Goal: Information Seeking & Learning: Learn about a topic

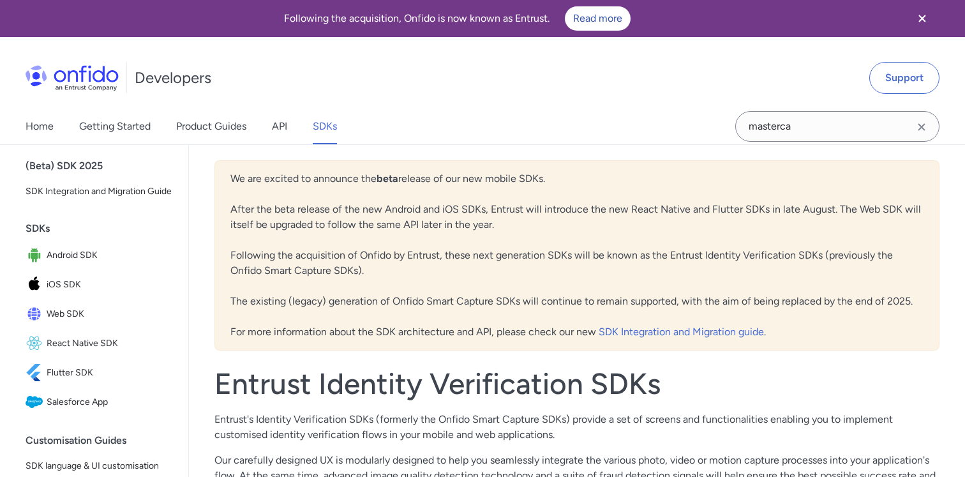
scroll to position [47, 0]
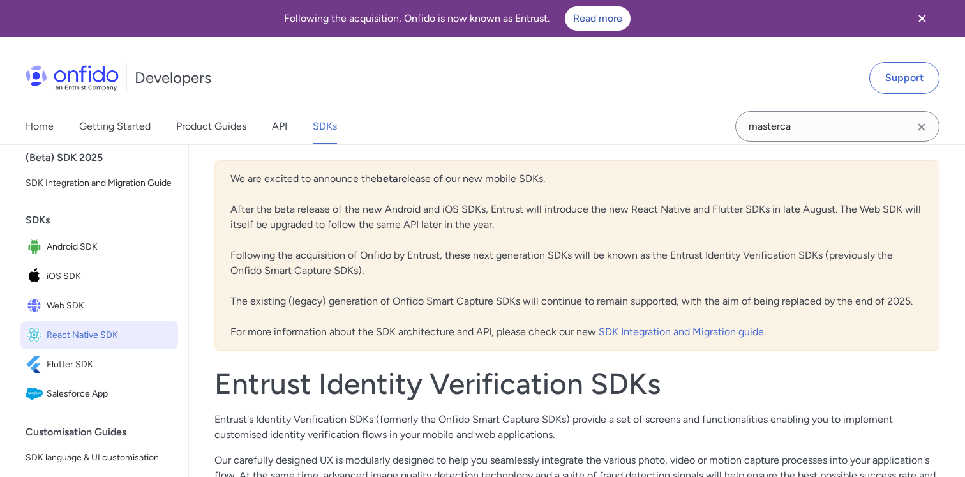
click at [63, 334] on span "React Native SDK" at bounding box center [110, 335] width 126 height 18
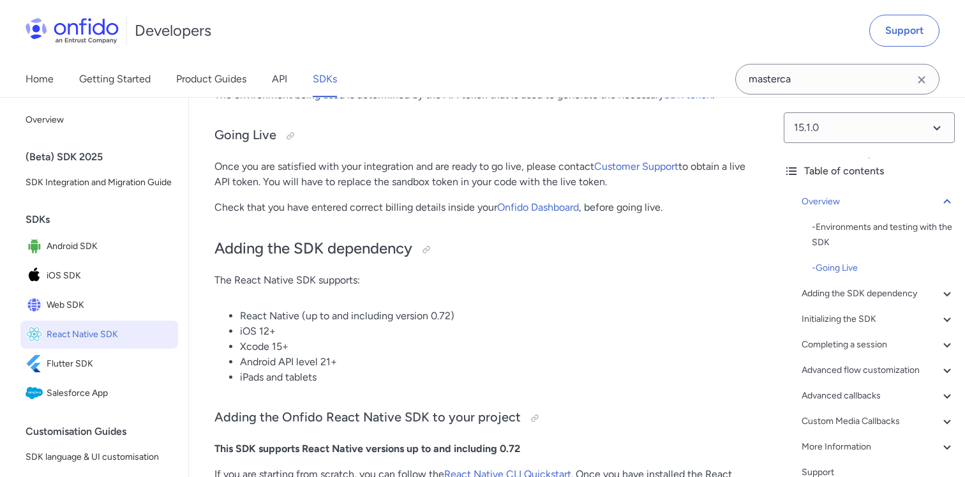
scroll to position [493, 0]
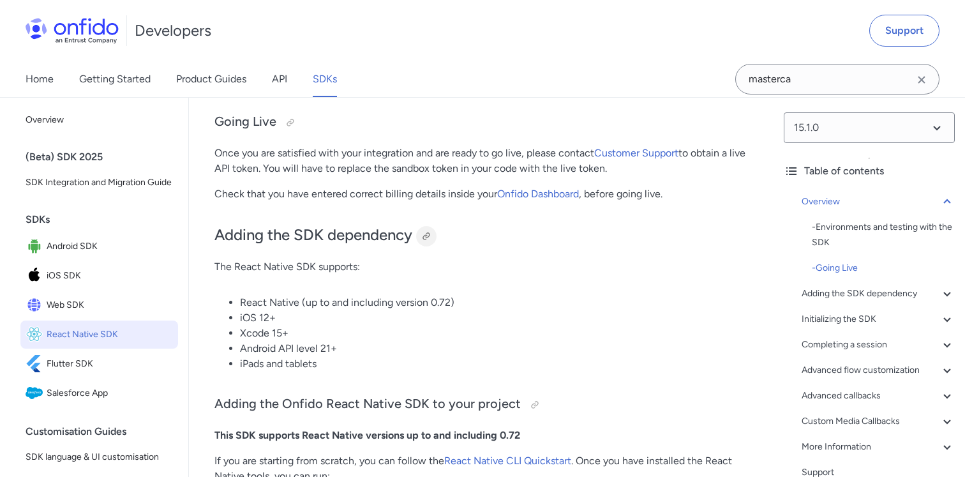
click at [431, 233] on div at bounding box center [426, 236] width 10 height 10
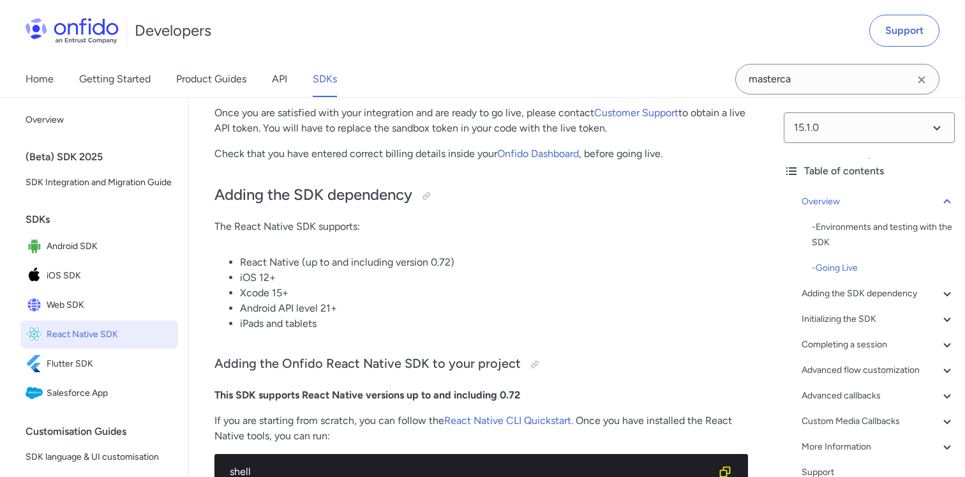
scroll to position [528, 0]
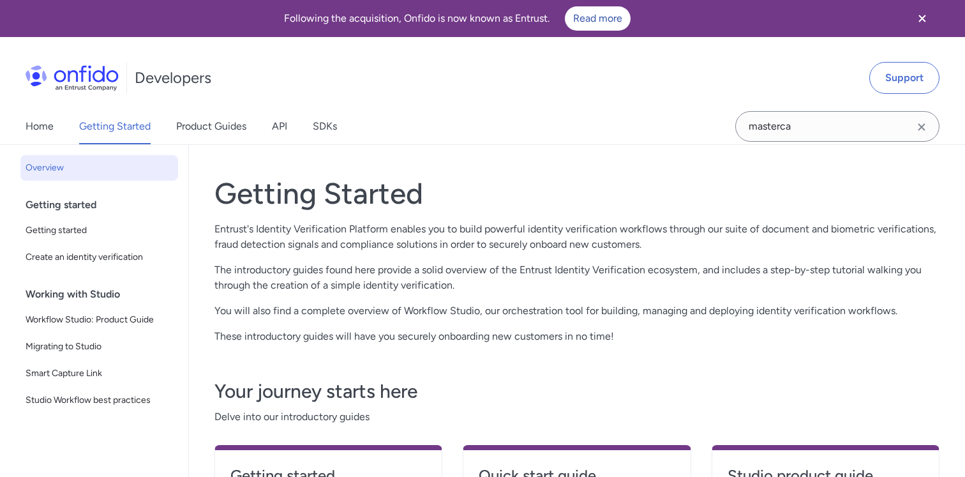
click at [234, 117] on link "Product Guides" at bounding box center [211, 126] width 70 height 36
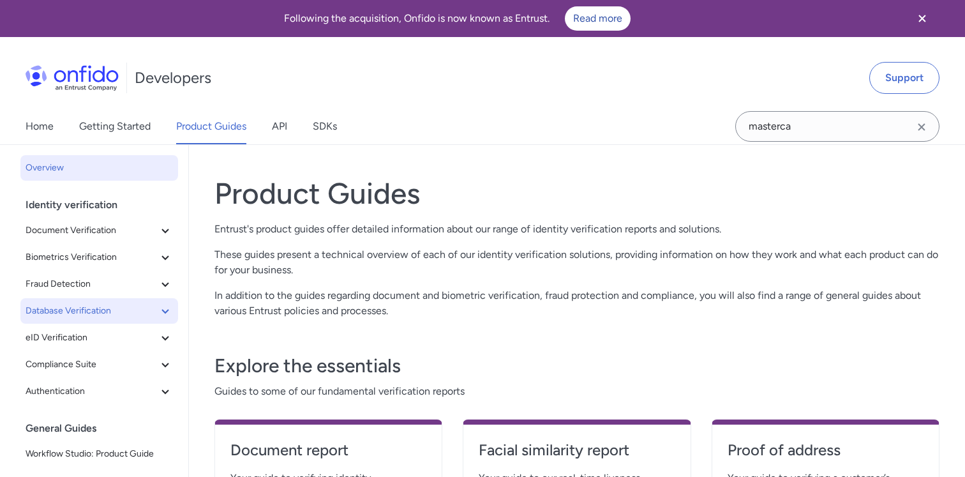
click at [112, 301] on button "Database Verification" at bounding box center [99, 311] width 158 height 26
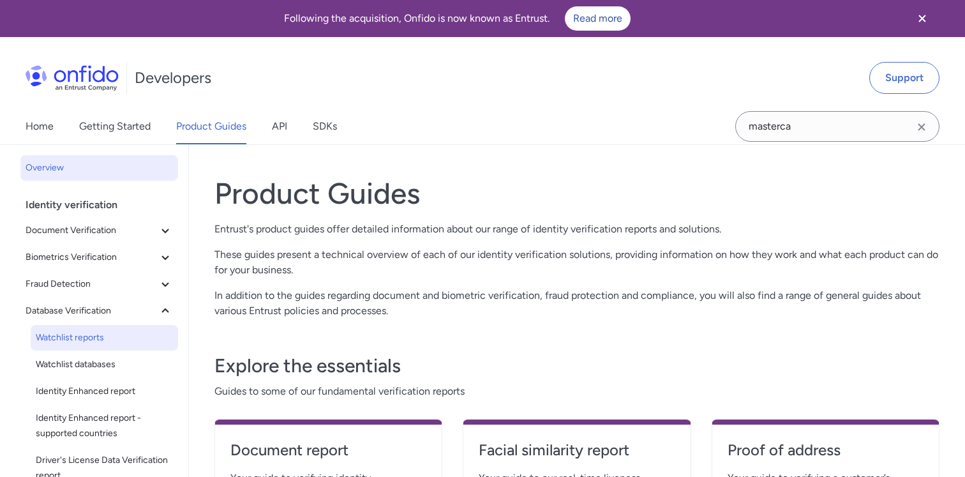
click at [98, 336] on span "Watchlist reports" at bounding box center [104, 337] width 137 height 15
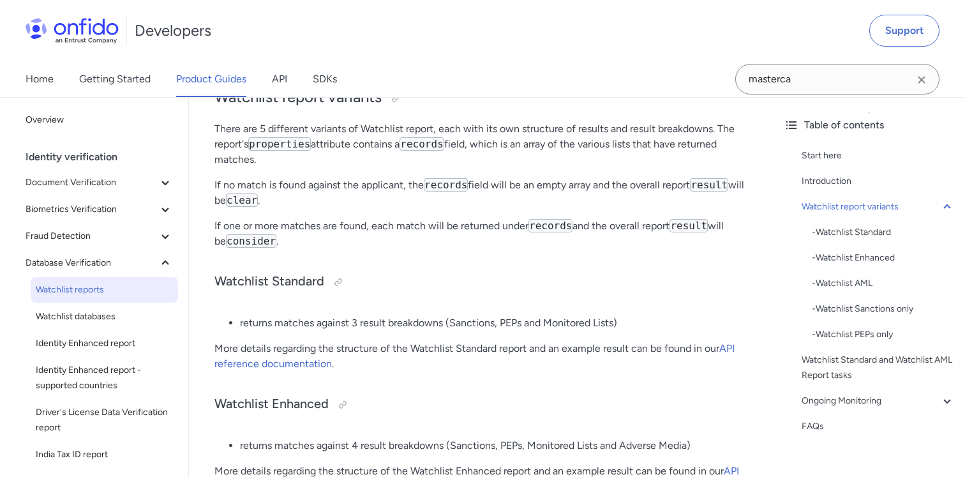
scroll to position [401, 0]
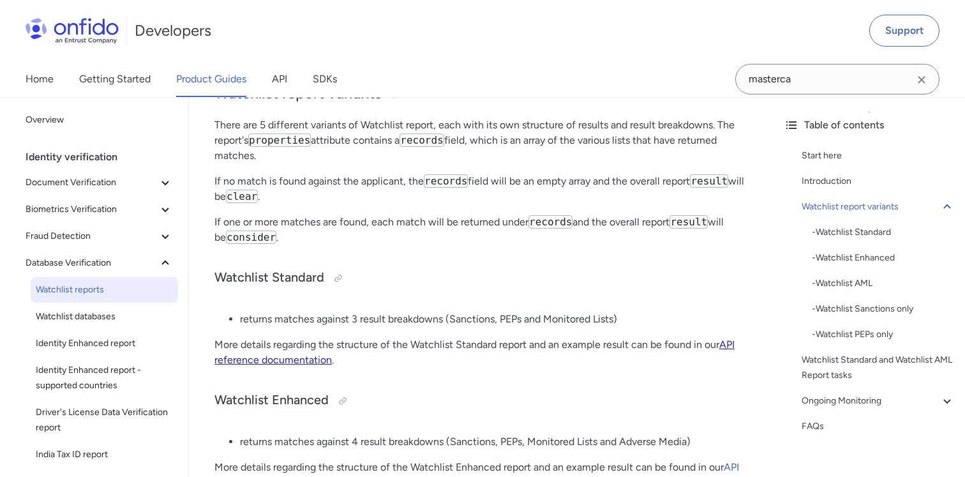
click at [725, 346] on link "API reference documentation" at bounding box center [474, 351] width 520 height 27
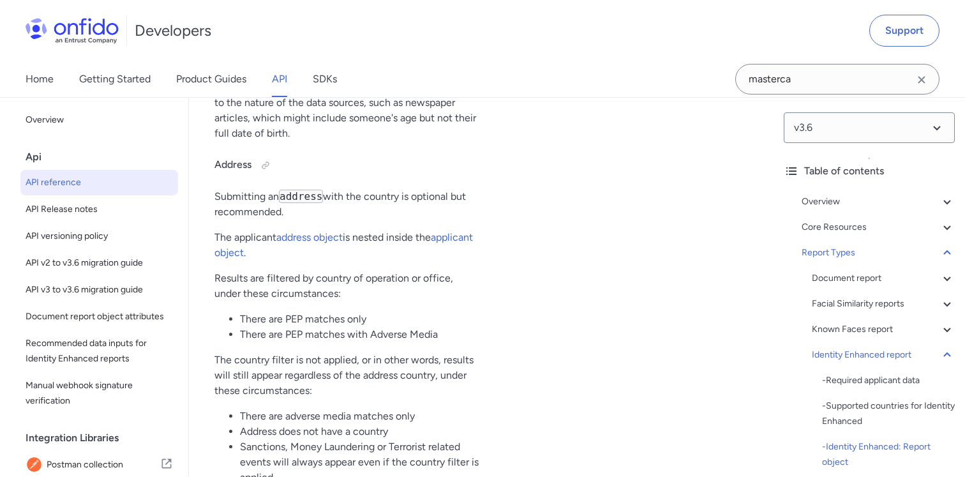
scroll to position [87551, 0]
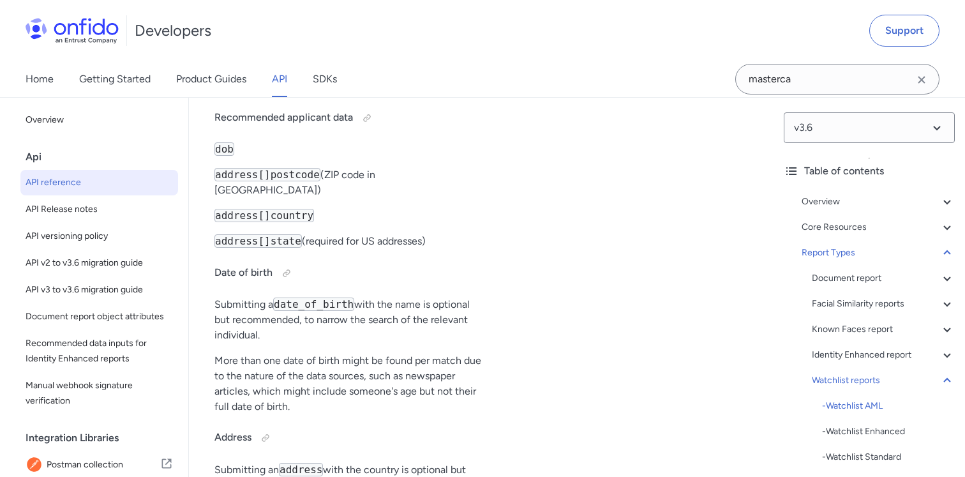
scroll to position [89769, 0]
